Goal: Information Seeking & Learning: Learn about a topic

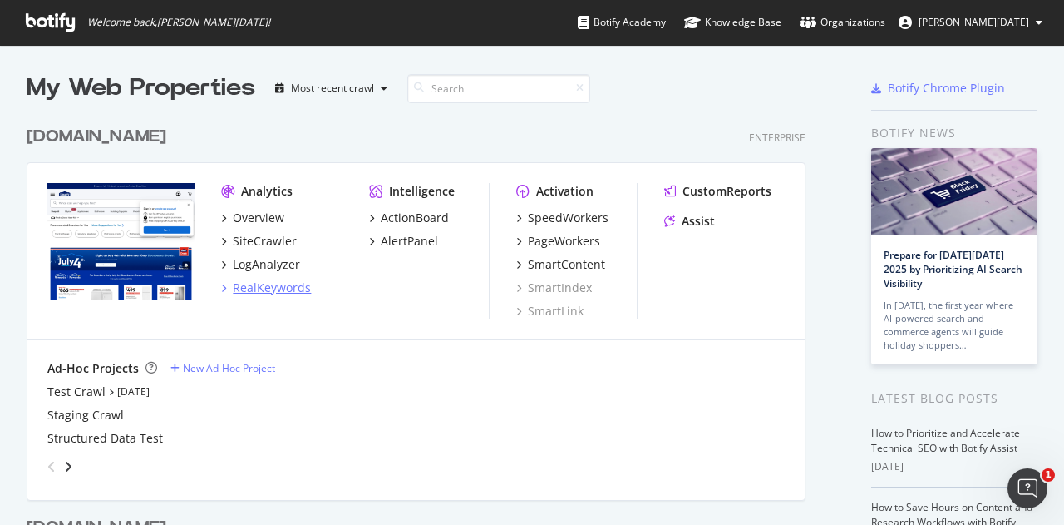
click at [283, 288] on div "RealKeywords" at bounding box center [272, 287] width 78 height 17
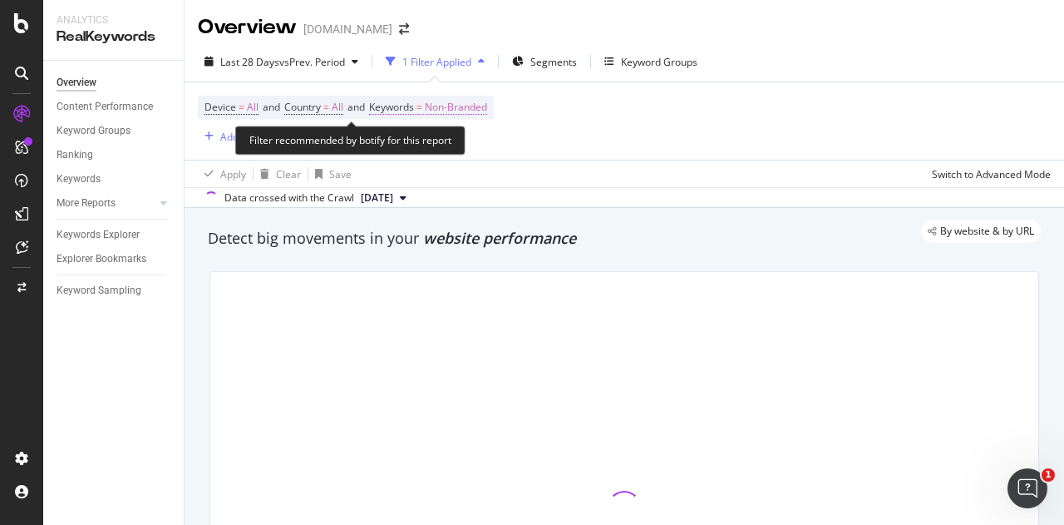
click at [479, 109] on span "Non-Branded" at bounding box center [456, 107] width 62 height 23
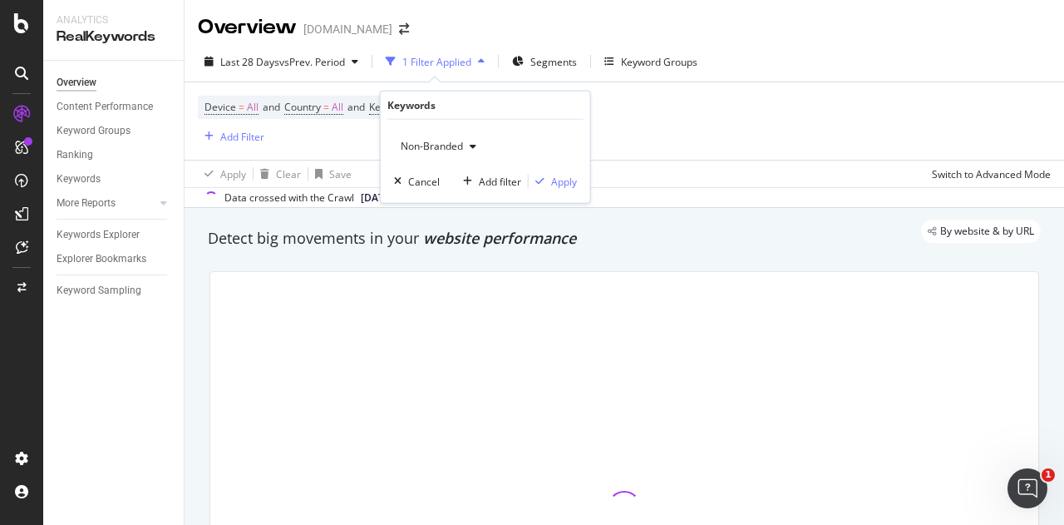
click at [457, 150] on span "Non-Branded" at bounding box center [428, 146] width 69 height 14
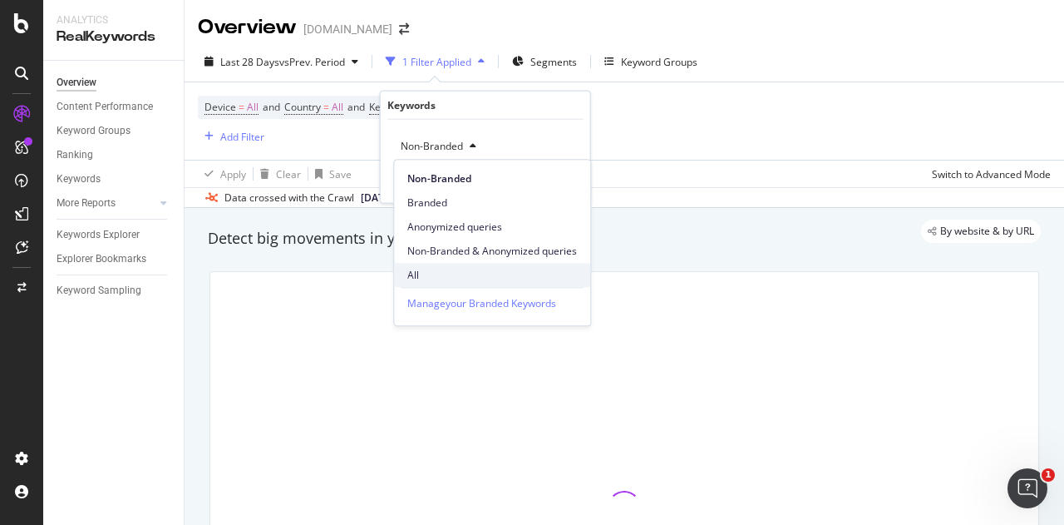
click at [425, 271] on span "All" at bounding box center [492, 275] width 170 height 15
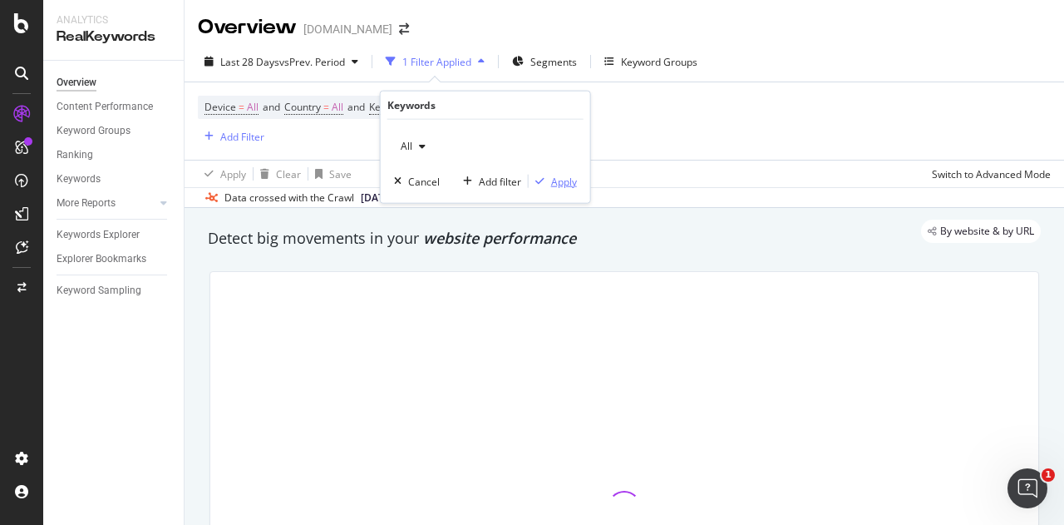
click at [560, 179] on div "Apply" at bounding box center [564, 181] width 26 height 14
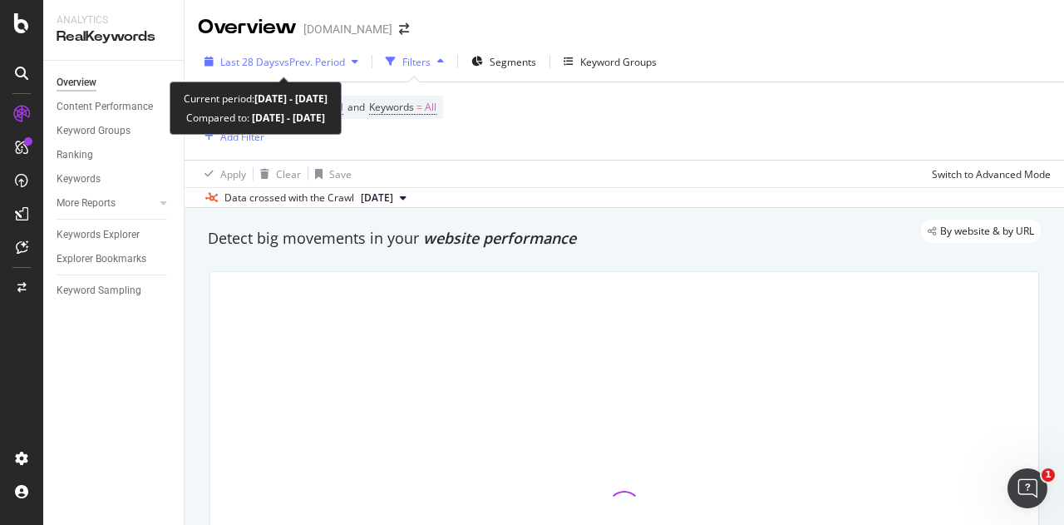
click at [308, 52] on div "Last 28 Days vs Prev. Period" at bounding box center [281, 61] width 167 height 25
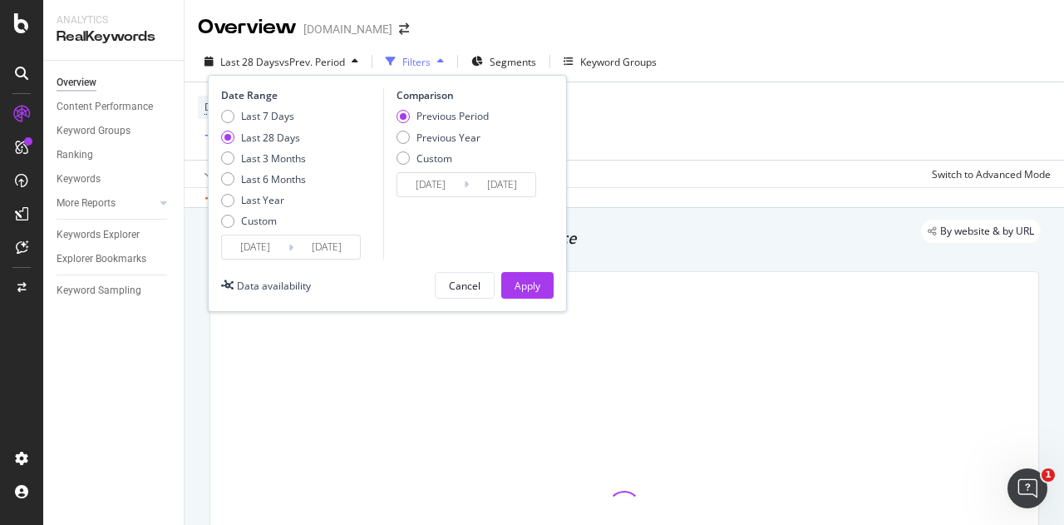
click at [264, 222] on div "Custom" at bounding box center [259, 221] width 36 height 14
click at [261, 238] on input "[DATE]" at bounding box center [255, 246] width 67 height 23
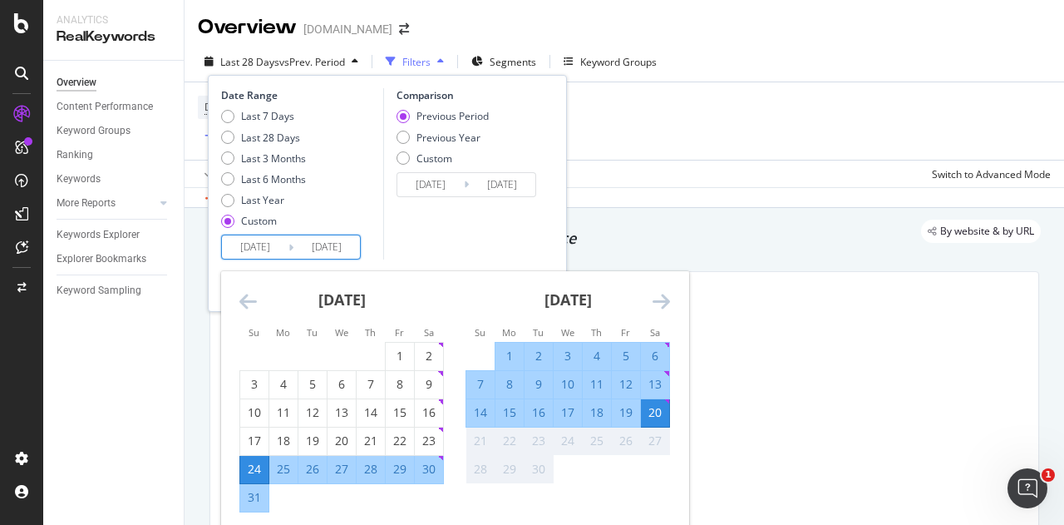
click at [663, 385] on div "13" at bounding box center [655, 384] width 28 height 17
type input "[DATE]"
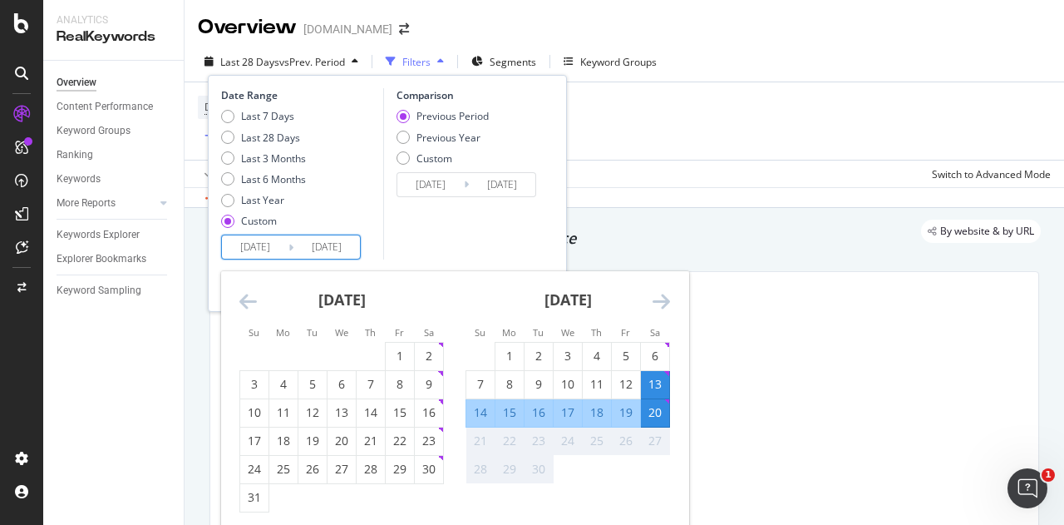
click at [627, 410] on div "19" at bounding box center [626, 412] width 28 height 17
type input "[DATE]"
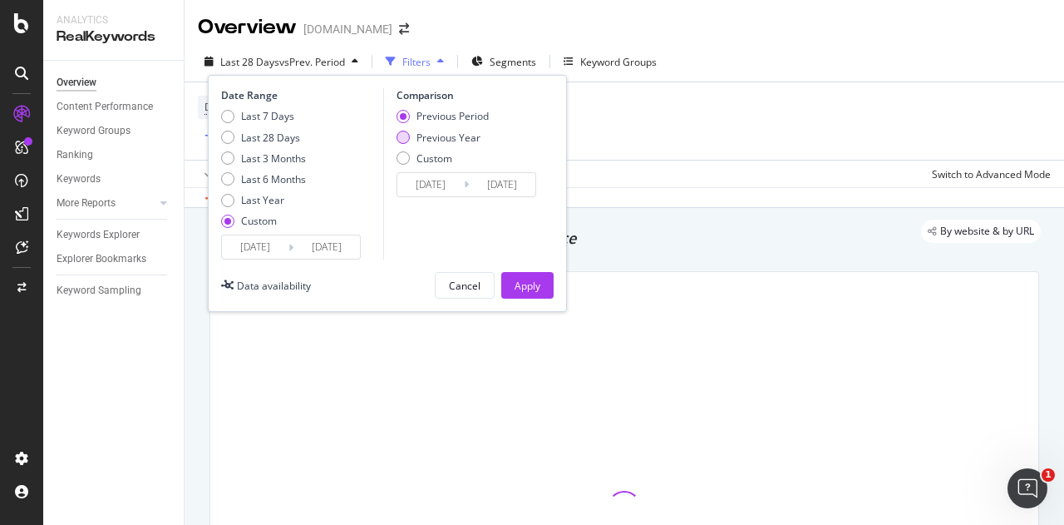
click at [412, 133] on div "Previous Year" at bounding box center [443, 138] width 92 height 14
type input "[DATE]"
click at [520, 282] on div "Apply" at bounding box center [528, 286] width 26 height 14
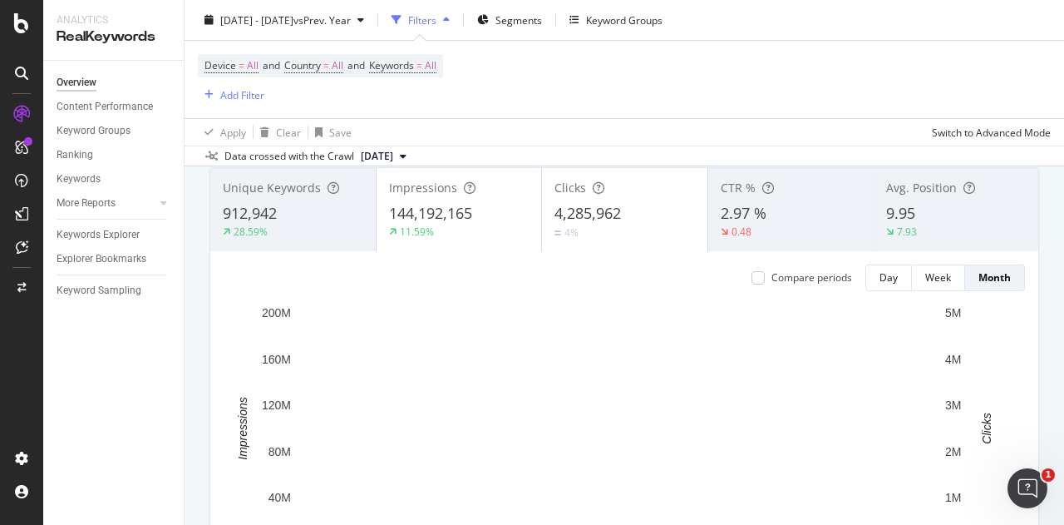
scroll to position [83, 0]
